Goal: Task Accomplishment & Management: Manage account settings

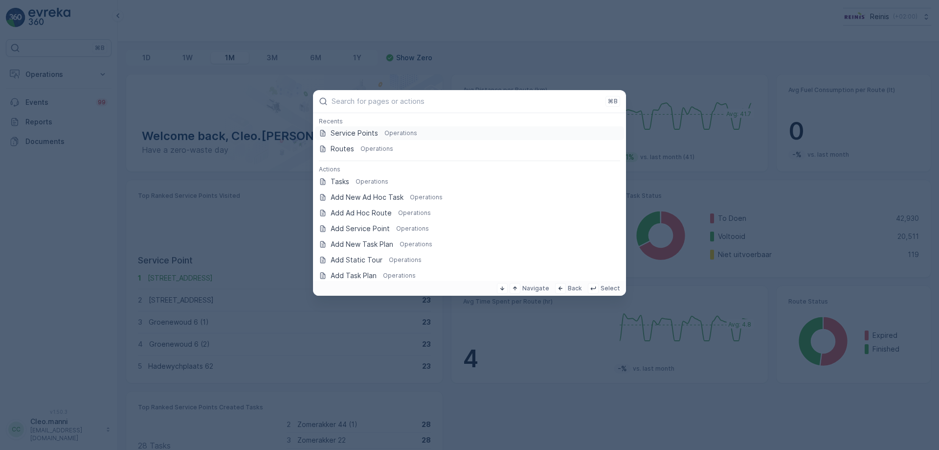
click at [361, 135] on p "Service Points" at bounding box center [354, 133] width 47 height 10
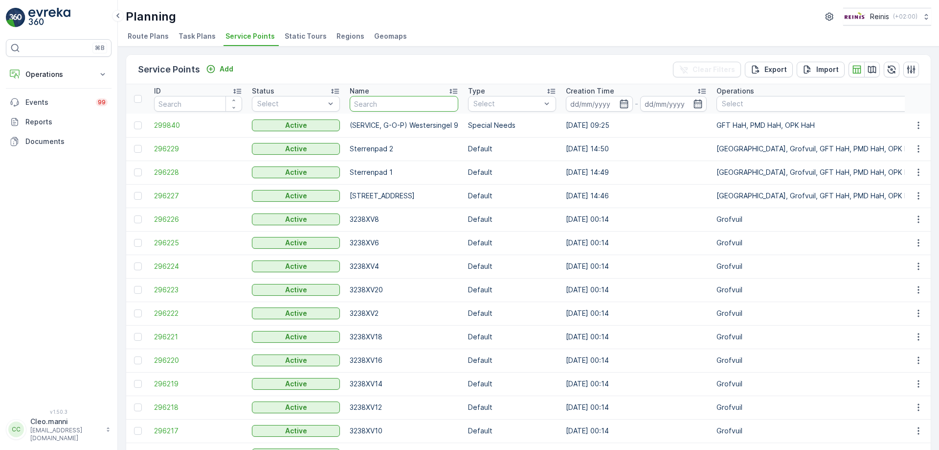
click at [378, 103] on input "text" at bounding box center [404, 104] width 109 height 16
type input "savourin"
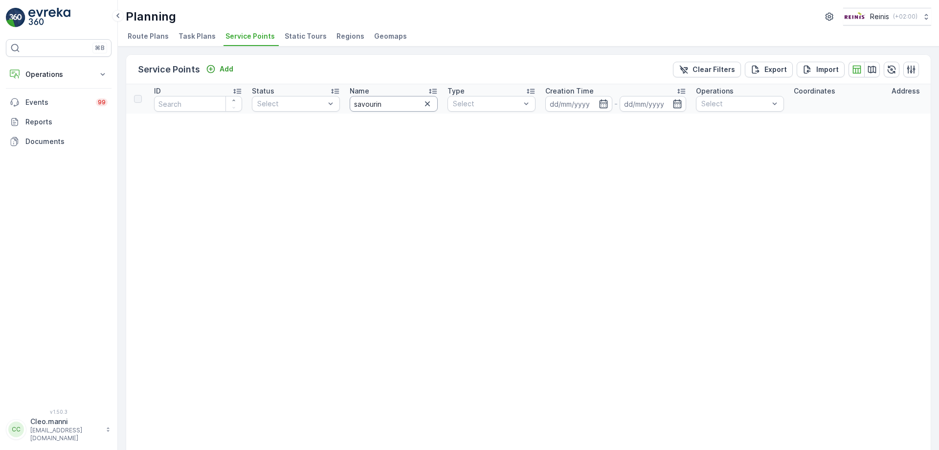
click at [394, 107] on input "savourin" at bounding box center [394, 104] width 88 height 16
type input "savo"
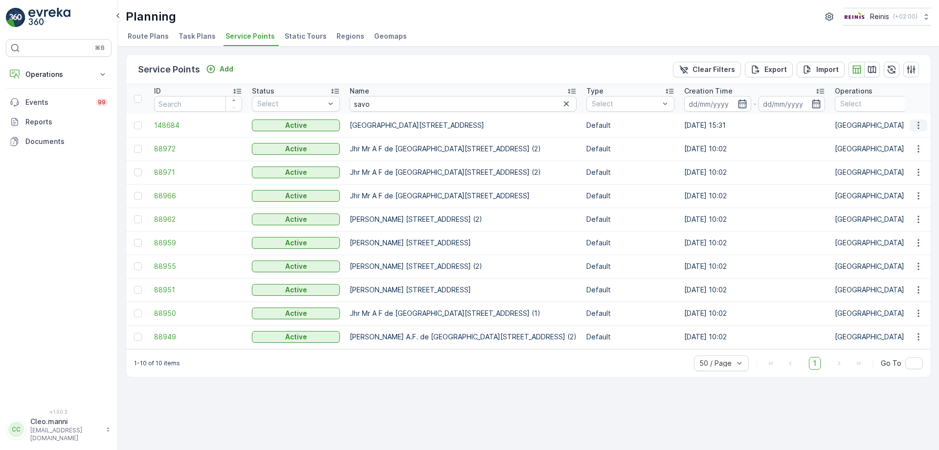
click at [915, 127] on icon "button" at bounding box center [919, 125] width 10 height 10
click at [892, 152] on span "Edit Service Point" at bounding box center [890, 154] width 59 height 10
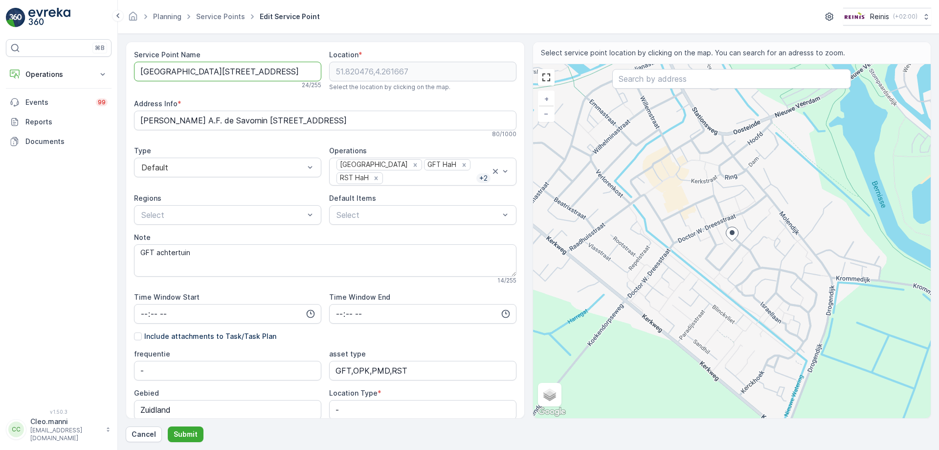
click at [140, 72] on Name "[GEOGRAPHIC_DATA][STREET_ADDRESS]" at bounding box center [227, 72] width 187 height 20
type Name "Jkh. Mr. de [GEOGRAPHIC_DATA][STREET_ADDRESS]"
click at [185, 433] on p "Submit" at bounding box center [186, 434] width 24 height 10
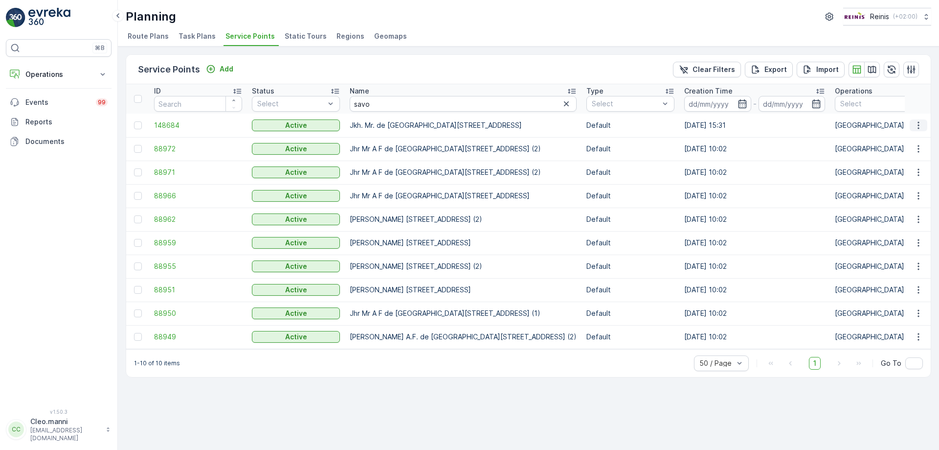
click at [920, 125] on icon "button" at bounding box center [919, 125] width 10 height 10
click at [872, 154] on span "Edit Service Point" at bounding box center [890, 154] width 59 height 10
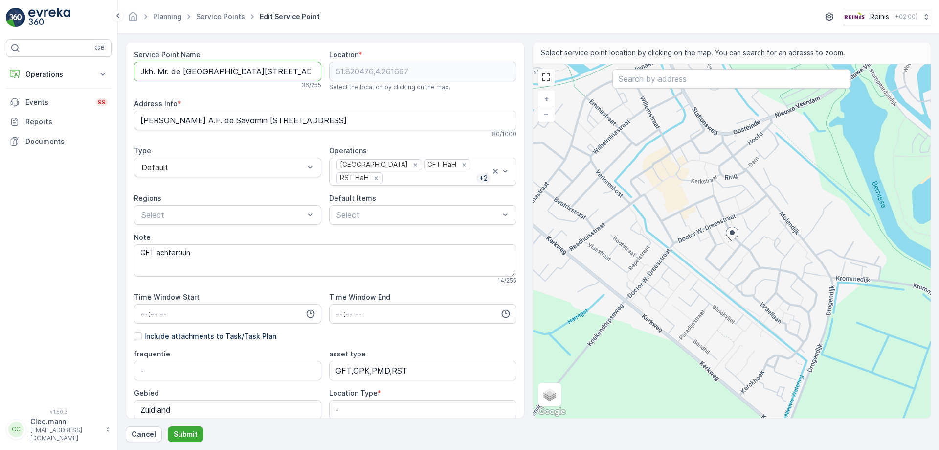
click at [154, 71] on Name "Jkh. Mr. de [GEOGRAPHIC_DATA][STREET_ADDRESS]" at bounding box center [227, 72] width 187 height 20
click at [165, 71] on Name "Jhr Mr. de [GEOGRAPHIC_DATA][STREET_ADDRESS]" at bounding box center [227, 72] width 187 height 20
type Name "Jhr Mr de [GEOGRAPHIC_DATA][STREET_ADDRESS]"
click at [177, 433] on p "Submit" at bounding box center [186, 434] width 24 height 10
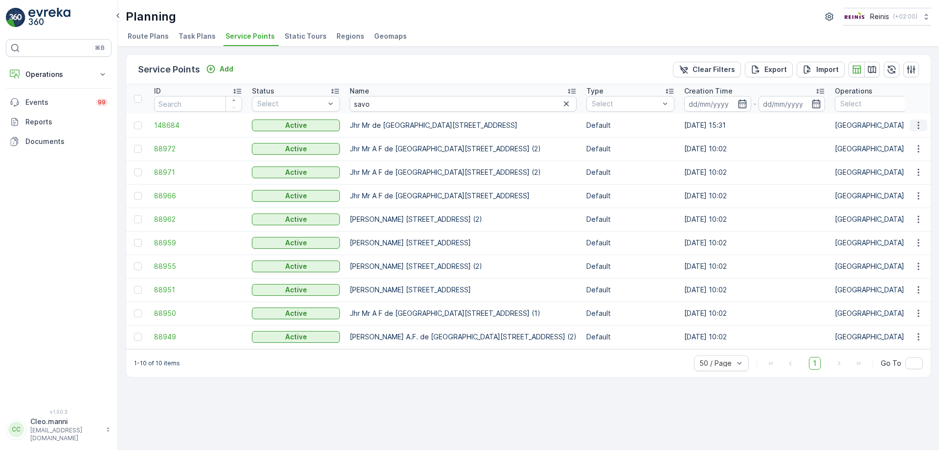
click at [919, 126] on icon "button" at bounding box center [919, 125] width 10 height 10
click at [877, 153] on span "Edit Service Point" at bounding box center [890, 154] width 59 height 10
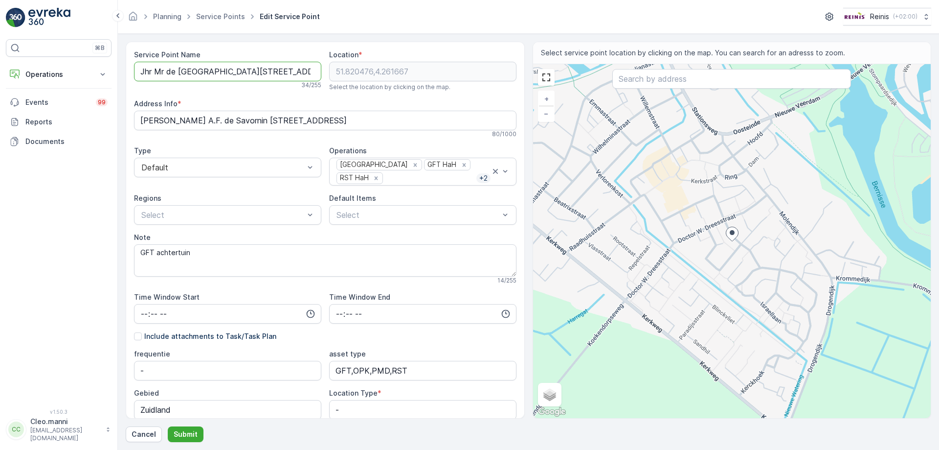
click at [165, 71] on Name "Jhr Mr de [GEOGRAPHIC_DATA][STREET_ADDRESS]" at bounding box center [227, 72] width 187 height 20
click at [162, 71] on Name "Jhr MrA F de [GEOGRAPHIC_DATA][STREET_ADDRESS]" at bounding box center [227, 72] width 187 height 20
type Name "Jhr Mr A F de [GEOGRAPHIC_DATA][STREET_ADDRESS]"
click at [185, 432] on p "Submit" at bounding box center [186, 434] width 24 height 10
